Goal: Information Seeking & Learning: Check status

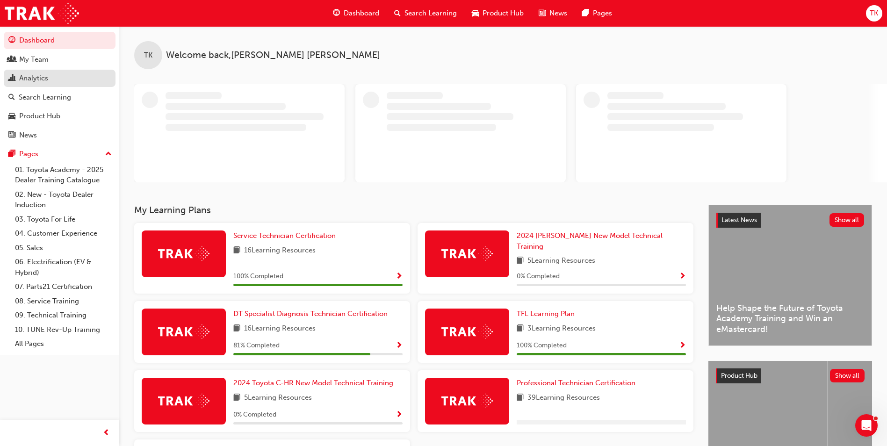
click at [46, 80] on div "Analytics" at bounding box center [33, 78] width 29 height 11
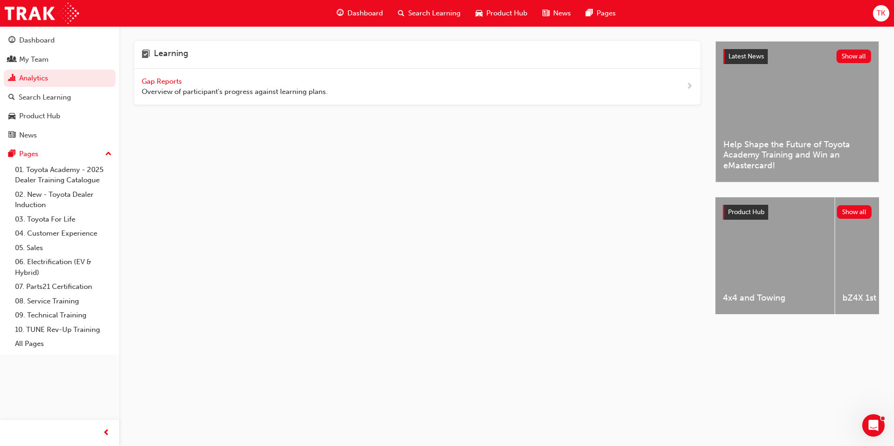
click at [245, 98] on div "Gap Reports Overview of participant's progress against learning plans." at bounding box center [417, 87] width 566 height 36
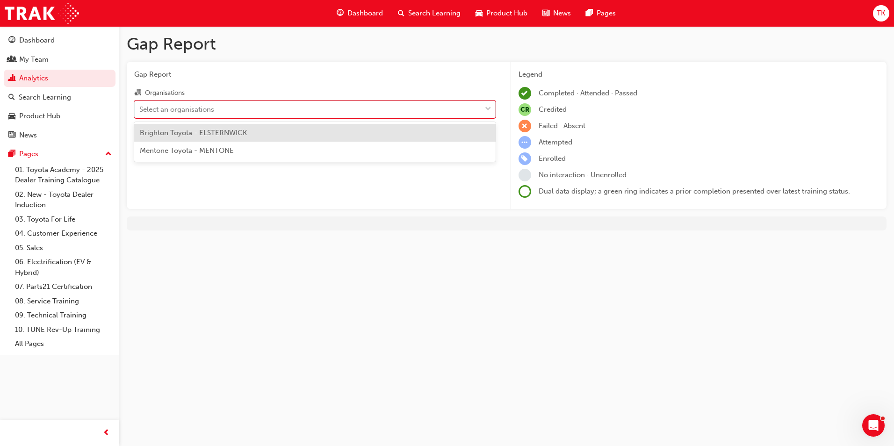
click at [204, 109] on div "Select an organisations" at bounding box center [176, 109] width 75 height 11
click at [140, 109] on input "Organisations option Brighton Toyota - ELSTERNWICK focused, 1 of 2. 2 results a…" at bounding box center [139, 109] width 1 height 8
click at [206, 130] on span "Brighton Toyota - ELSTERNWICK" at bounding box center [193, 133] width 107 height 8
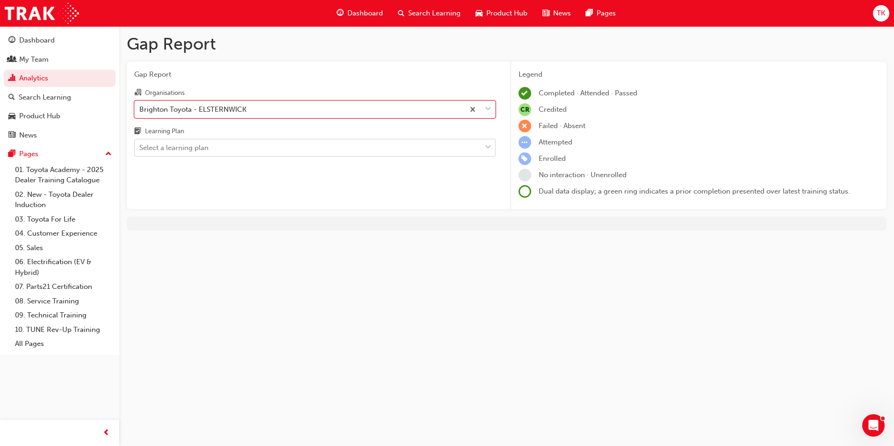
click at [217, 144] on div "Select a learning plan" at bounding box center [308, 148] width 346 height 16
click at [140, 144] on input "Learning Plan Select a learning plan" at bounding box center [139, 147] width 1 height 8
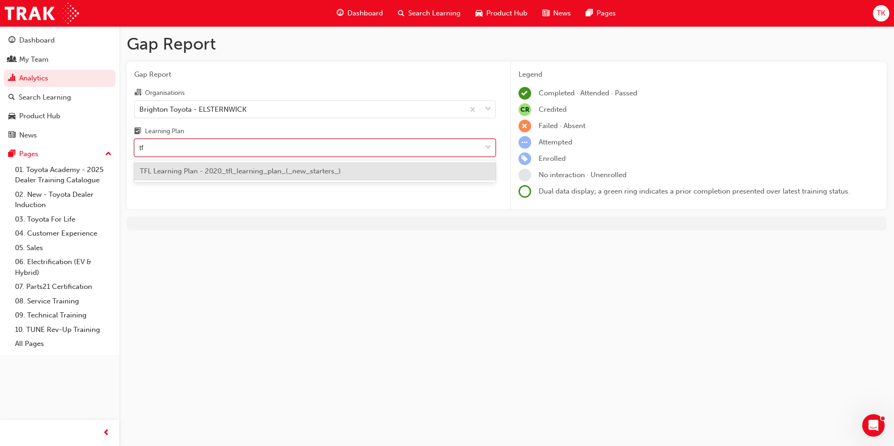
type input "tfl"
click at [211, 175] on div "TFL Learning Plan - 2020_tfl_learning_plan_(_new_starters_)" at bounding box center [314, 171] width 361 height 18
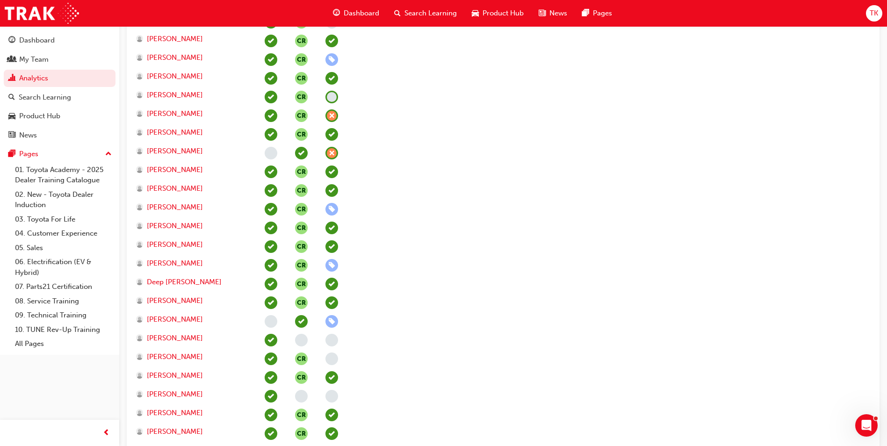
scroll to position [467, 0]
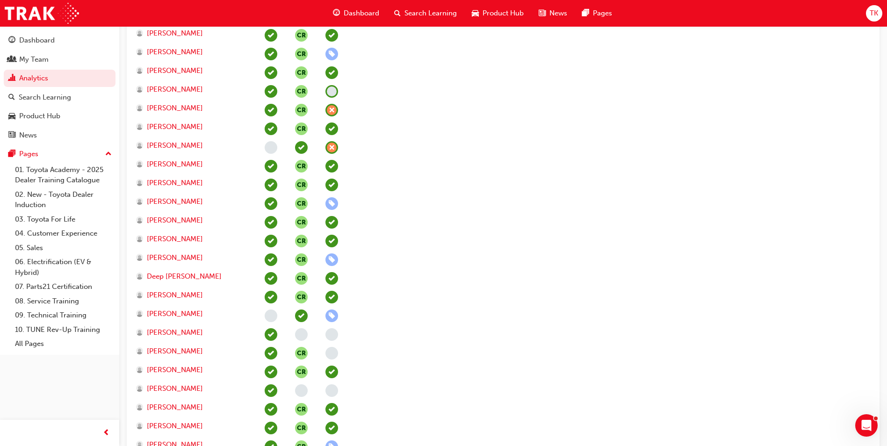
drag, startPoint x: 640, startPoint y: 262, endPoint x: 661, endPoint y: 253, distance: 22.8
click at [877, 22] on div "Dashboard Search Learning Product Hub News Pages TK" at bounding box center [443, 13] width 887 height 27
